Goal: Navigation & Orientation: Find specific page/section

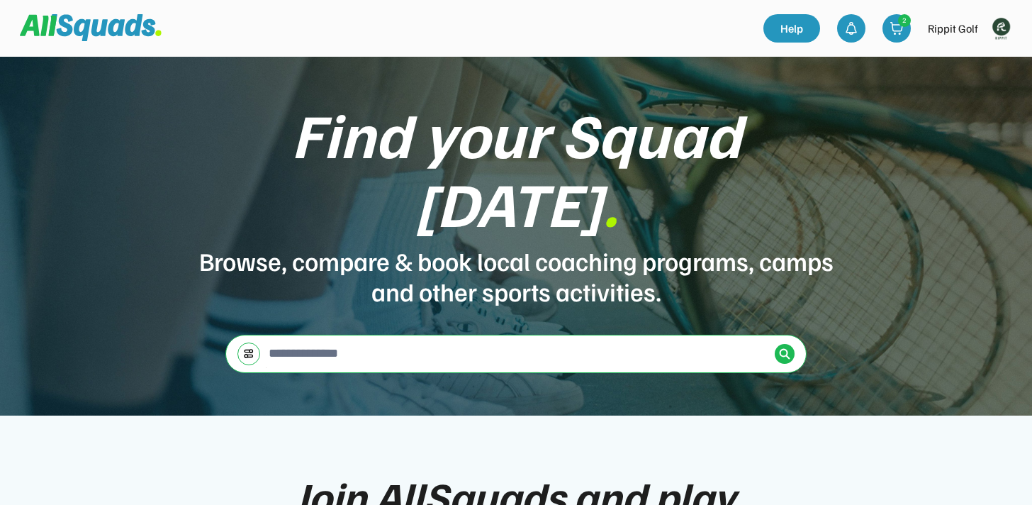
click at [1001, 31] on img at bounding box center [1001, 28] width 28 height 28
click at [980, 62] on link "Profile" at bounding box center [982, 62] width 84 height 28
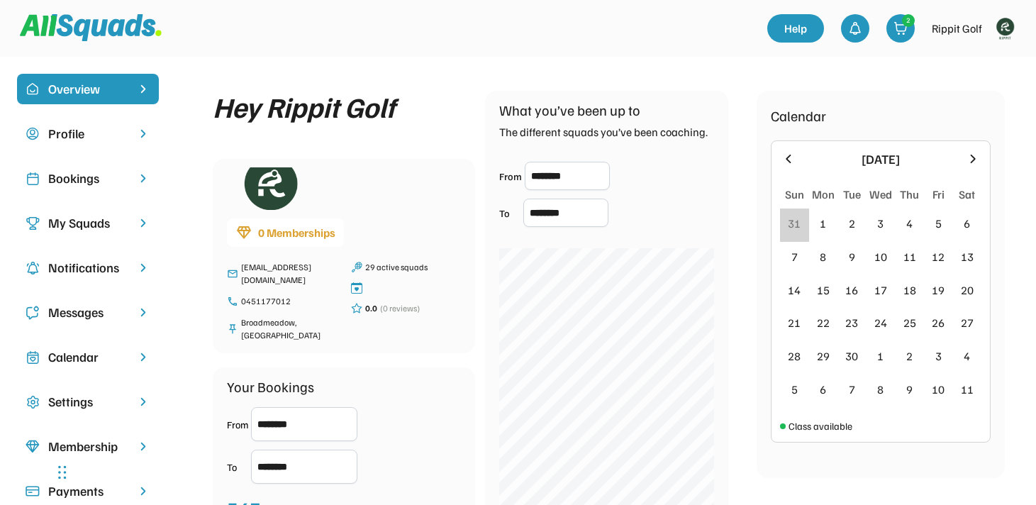
click at [109, 225] on div "My Squads" at bounding box center [87, 222] width 79 height 19
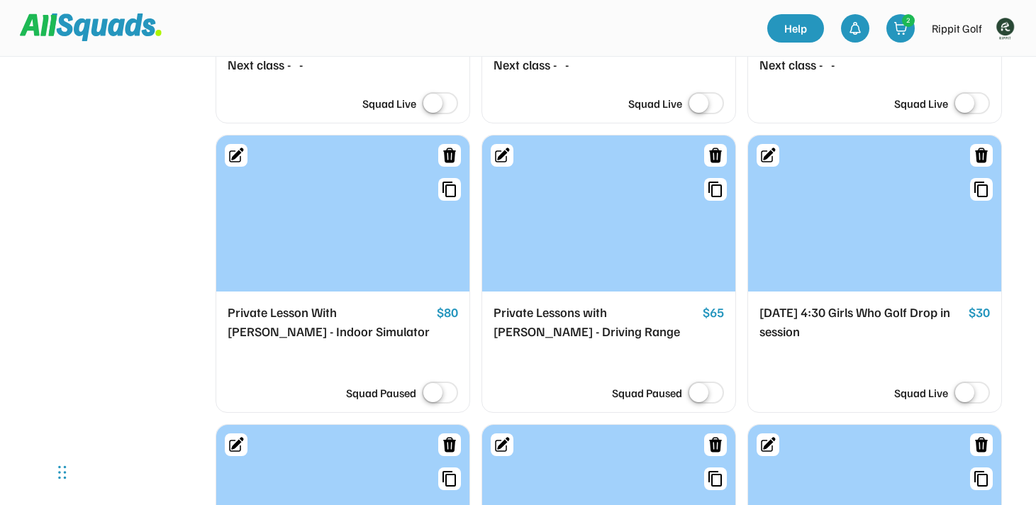
scroll to position [2643, 0]
